Goal: Information Seeking & Learning: Find specific fact

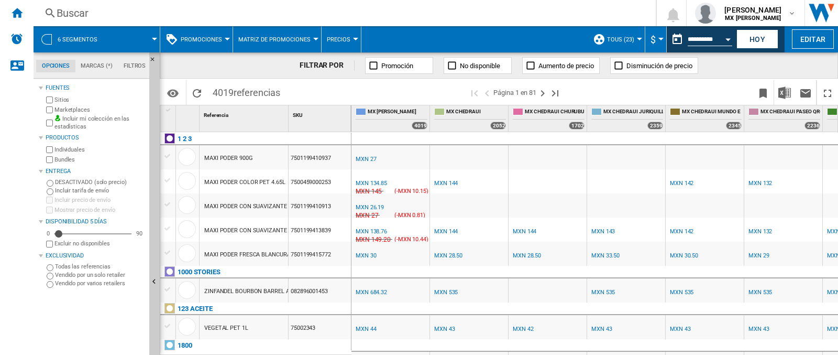
click at [156, 14] on div "Buscar" at bounding box center [343, 13] width 572 height 15
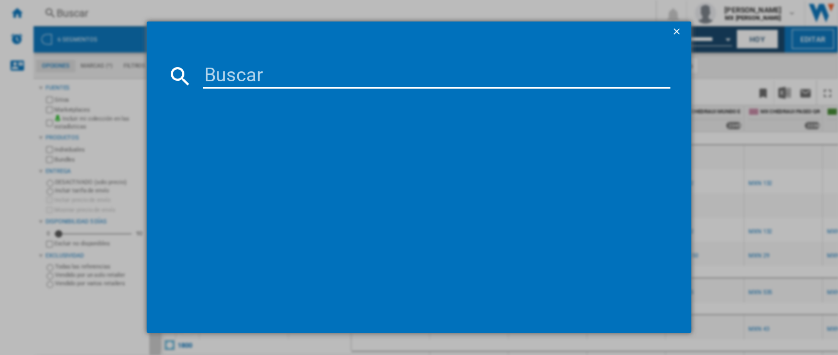
click at [221, 76] on input at bounding box center [436, 75] width 467 height 25
type input "cherub"
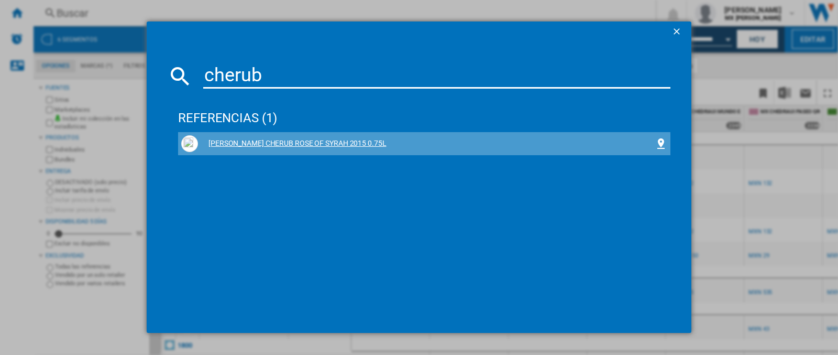
click at [352, 146] on div "[PERSON_NAME] CHERUB ROSE OF SYRAH 2015 0.75L" at bounding box center [426, 143] width 457 height 10
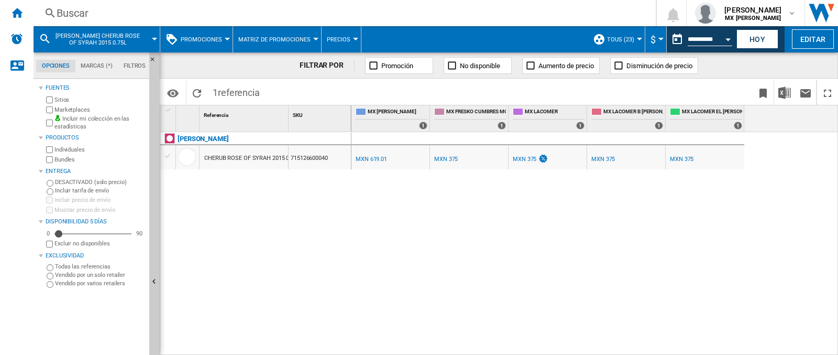
click at [244, 156] on div "CHERUB ROSE OF SYRAH 2015 0.75L" at bounding box center [252, 158] width 96 height 24
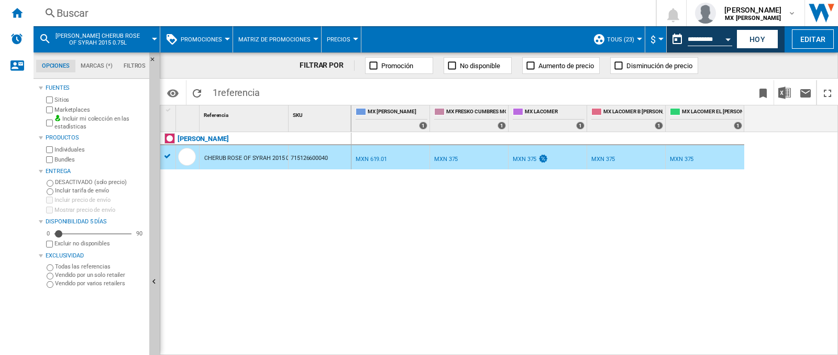
click at [375, 157] on div "MXN 619.01" at bounding box center [371, 159] width 31 height 7
click at [528, 162] on div "MXN 375" at bounding box center [525, 159] width 24 height 7
click at [753, 38] on button "Hoy" at bounding box center [758, 38] width 42 height 19
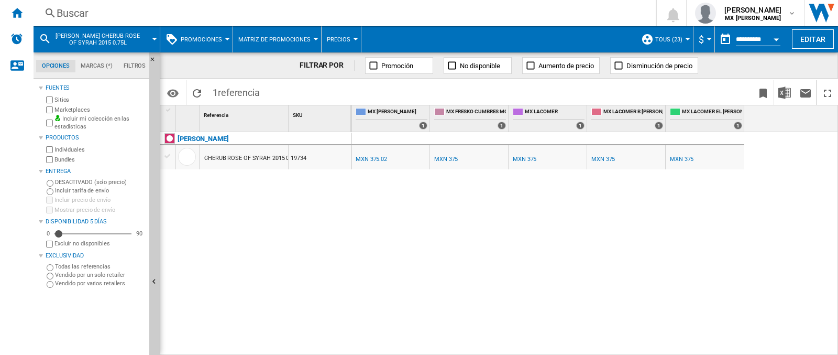
click at [531, 161] on div "MXN 375" at bounding box center [525, 159] width 24 height 7
